Goal: Information Seeking & Learning: Check status

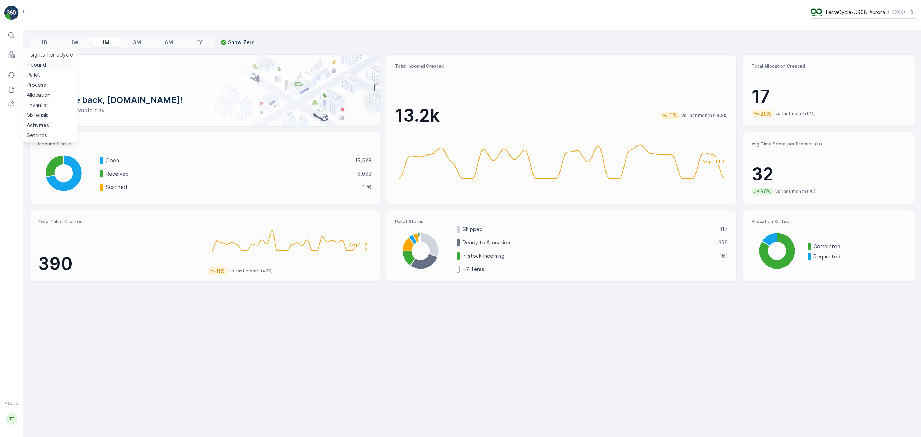
click at [29, 65] on p "Inbound" at bounding box center [36, 64] width 19 height 7
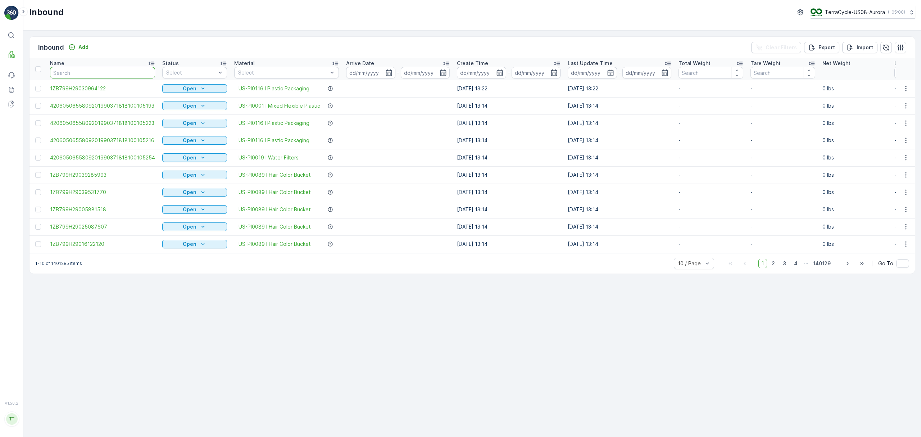
click at [64, 71] on input "text" at bounding box center [102, 73] width 105 height 12
type input "626556"
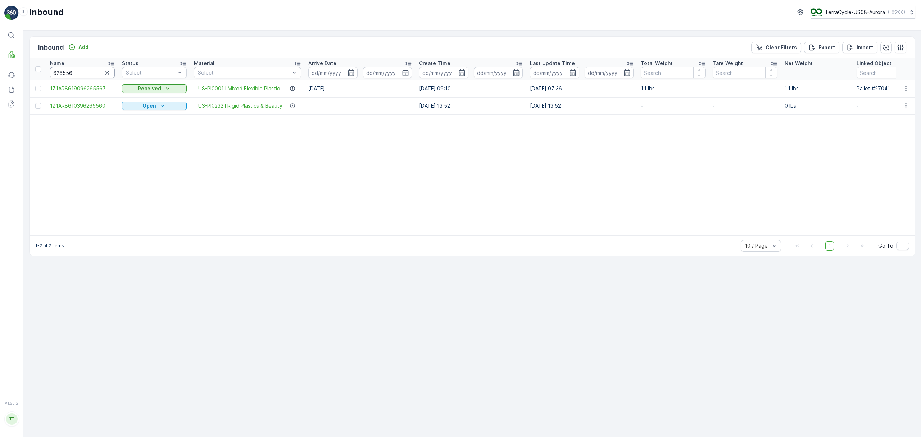
click at [54, 72] on input "626556" at bounding box center [82, 73] width 65 height 12
type input "930626556"
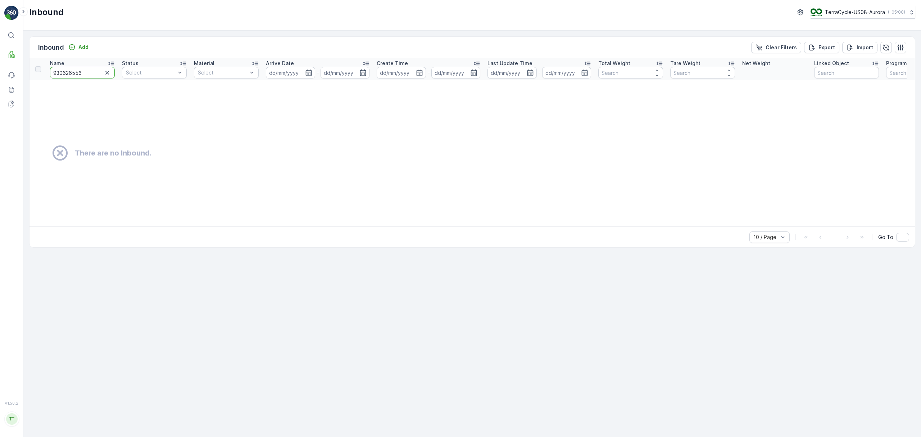
drag, startPoint x: 52, startPoint y: 71, endPoint x: -12, endPoint y: 71, distance: 64.4
click at [0, 71] on html "⌘B MRF Events Reports Documents v 1.50.2 TT [DOMAIN_NAME] [DOMAIN_NAME][EMAIL_A…" at bounding box center [460, 218] width 921 height 437
click at [852, 10] on p "TerraCycle-US08-Aurora" at bounding box center [855, 12] width 60 height 7
type input "uk"
click at [850, 60] on span "TerraCycle-UK02-Econpro" at bounding box center [855, 60] width 80 height 7
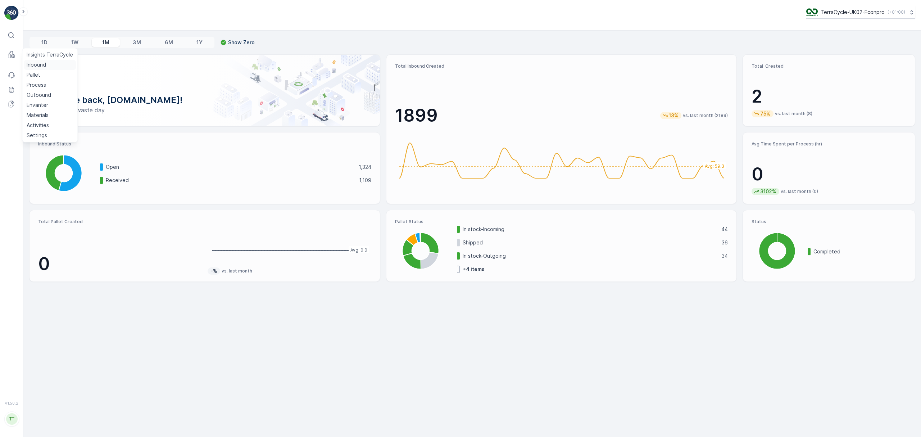
click at [35, 64] on p "Inbound" at bounding box center [36, 64] width 19 height 7
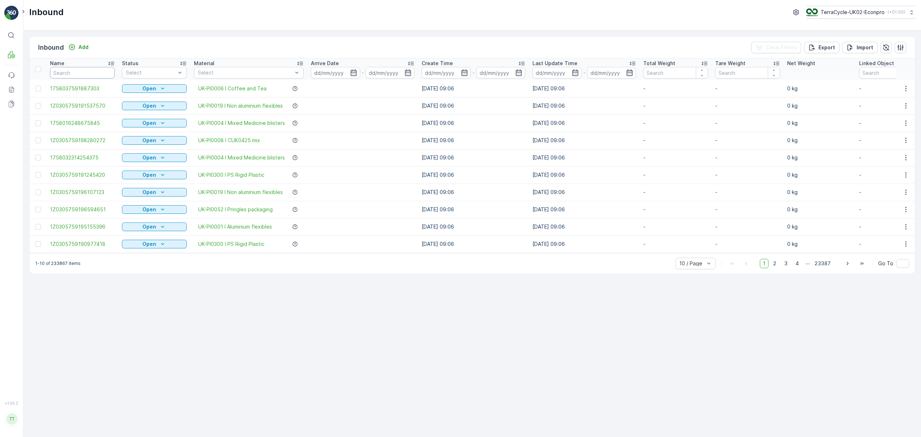
click at [89, 74] on input "text" at bounding box center [82, 73] width 65 height 12
paste input "930626556"
type input "930626556"
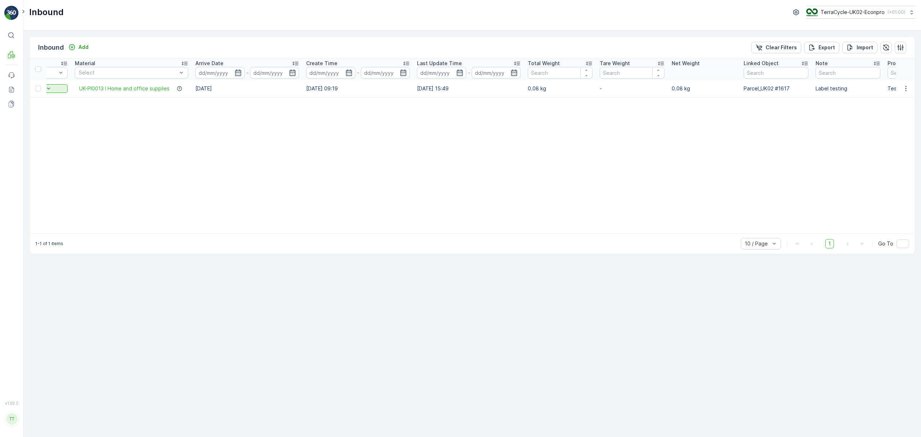
scroll to position [0, 260]
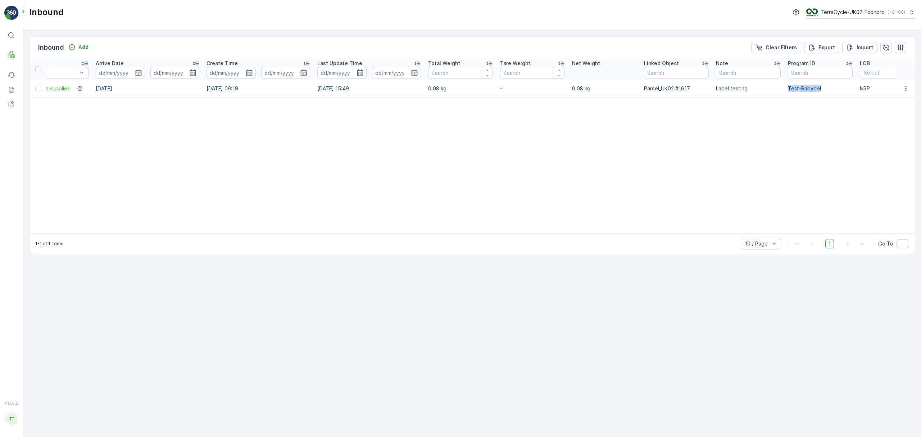
drag, startPoint x: 824, startPoint y: 90, endPoint x: 786, endPoint y: 94, distance: 38.0
click at [786, 94] on td "Test-Babybel" at bounding box center [821, 88] width 72 height 17
copy p "Test-Babybel"
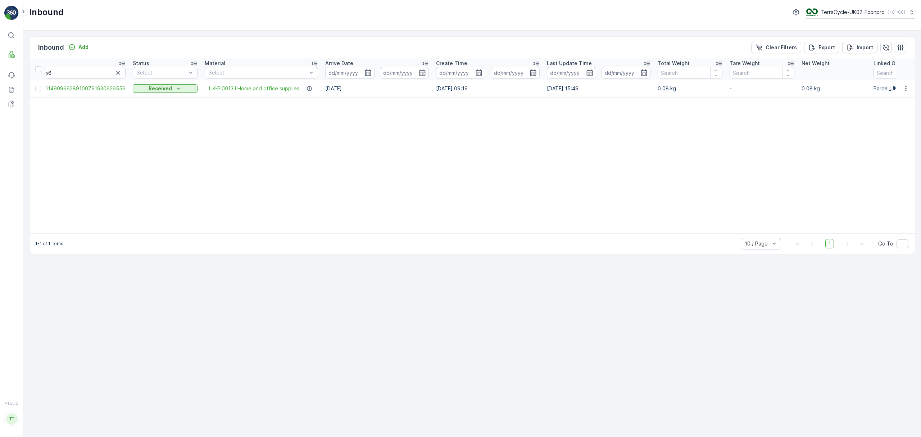
scroll to position [0, 0]
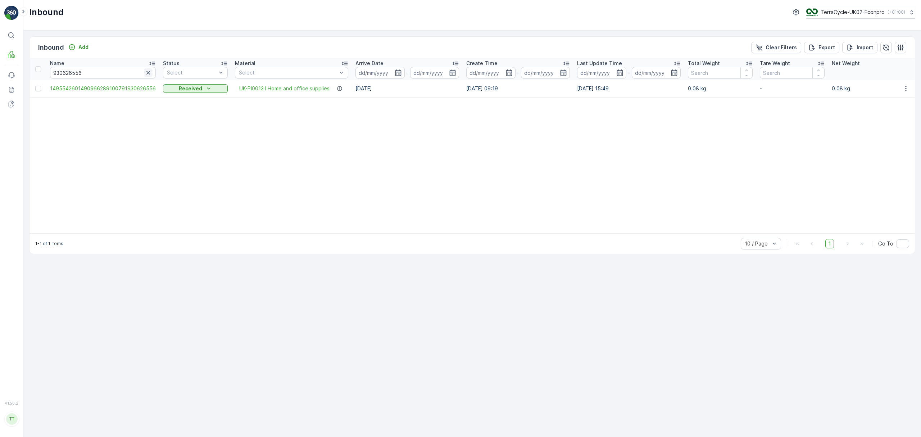
click at [148, 73] on icon "button" at bounding box center [148, 72] width 7 height 7
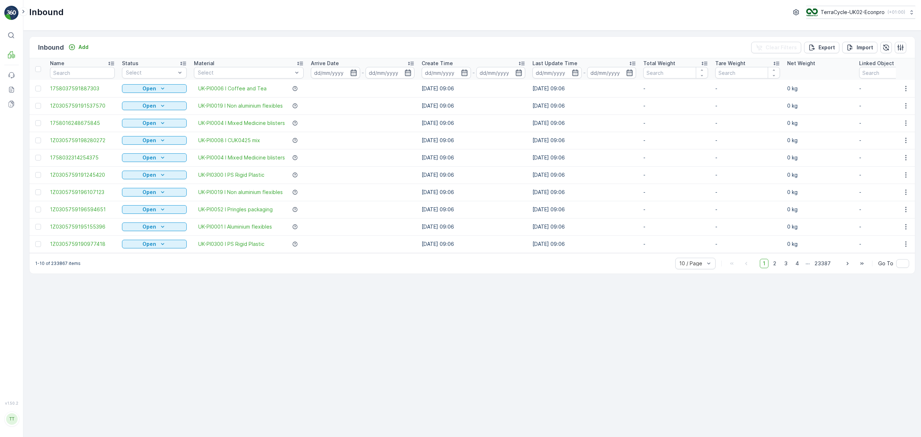
scroll to position [0, 320]
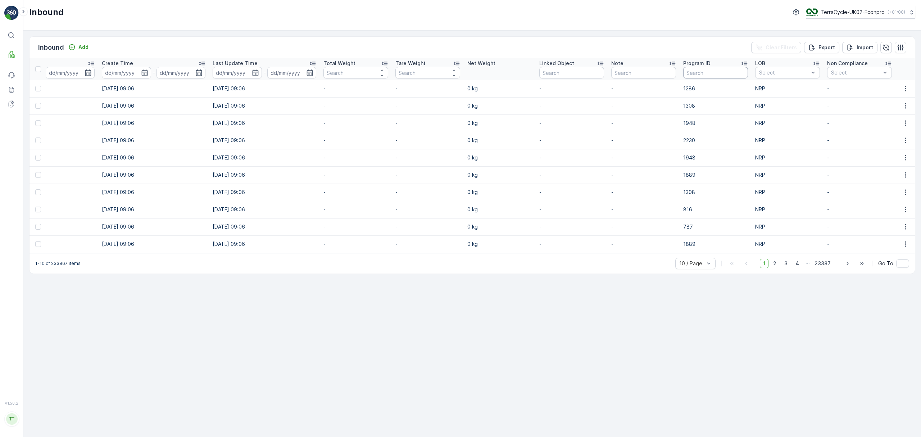
click at [690, 71] on input "text" at bounding box center [716, 73] width 65 height 12
paste input "Test-Babybel"
type input "Test-Babybel"
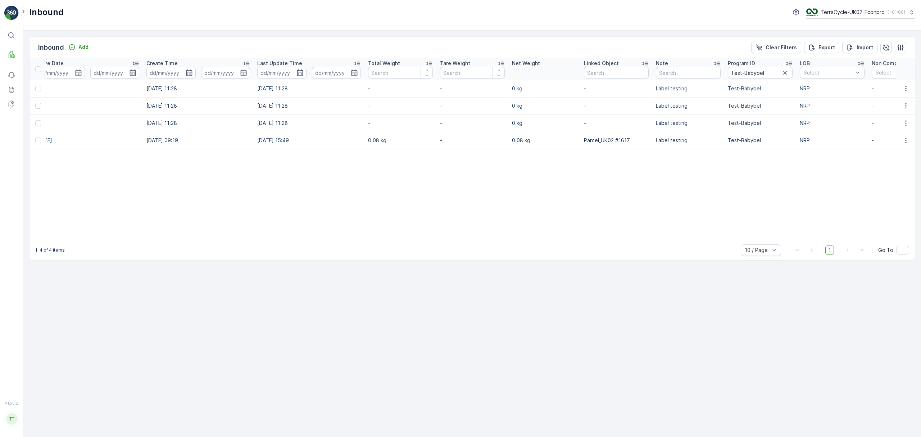
drag, startPoint x: 459, startPoint y: 244, endPoint x: 375, endPoint y: 245, distance: 83.5
click at [375, 245] on div "1-4 of 4 items 10 / Page 1 Go To" at bounding box center [473, 250] width 886 height 21
